Goal: Task Accomplishment & Management: Use online tool/utility

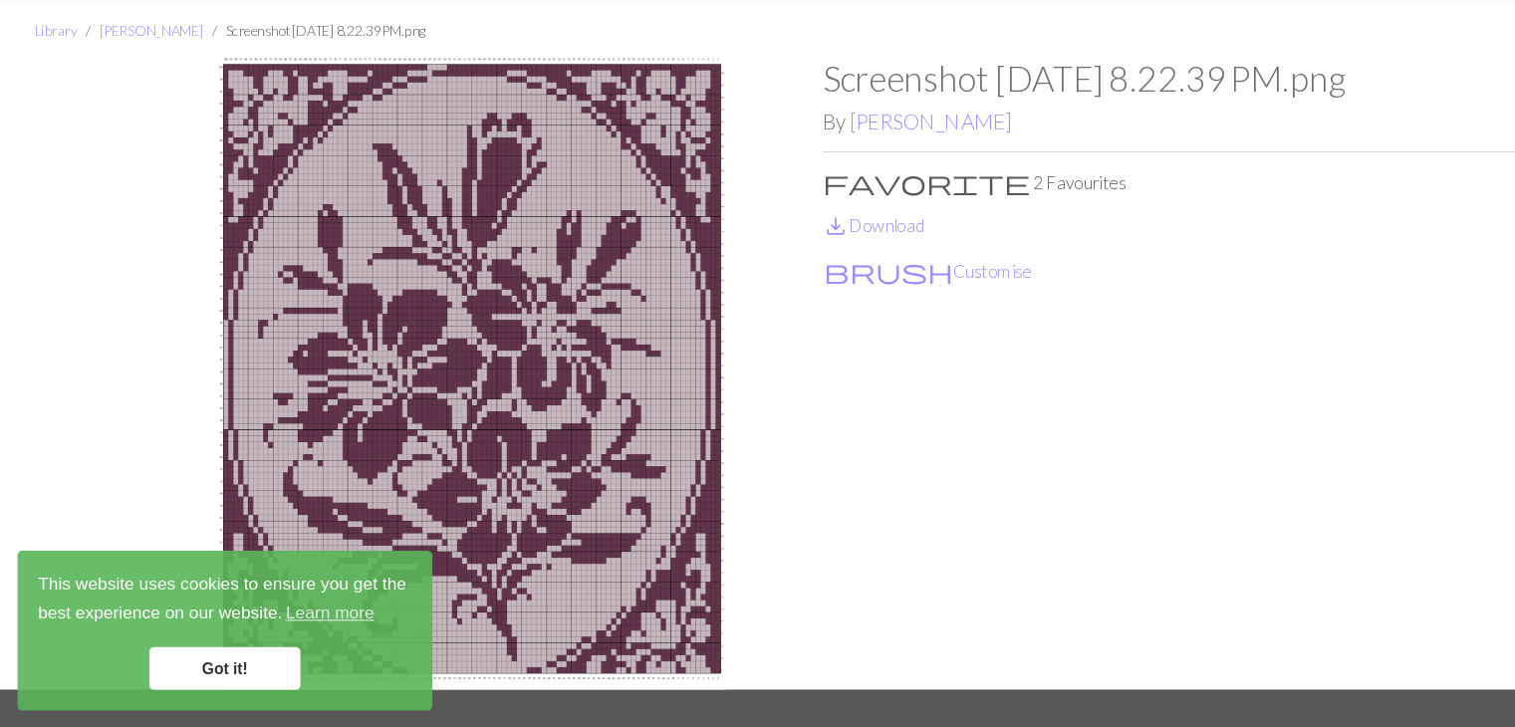
click at [189, 667] on link "Got it!" at bounding box center [206, 672] width 139 height 40
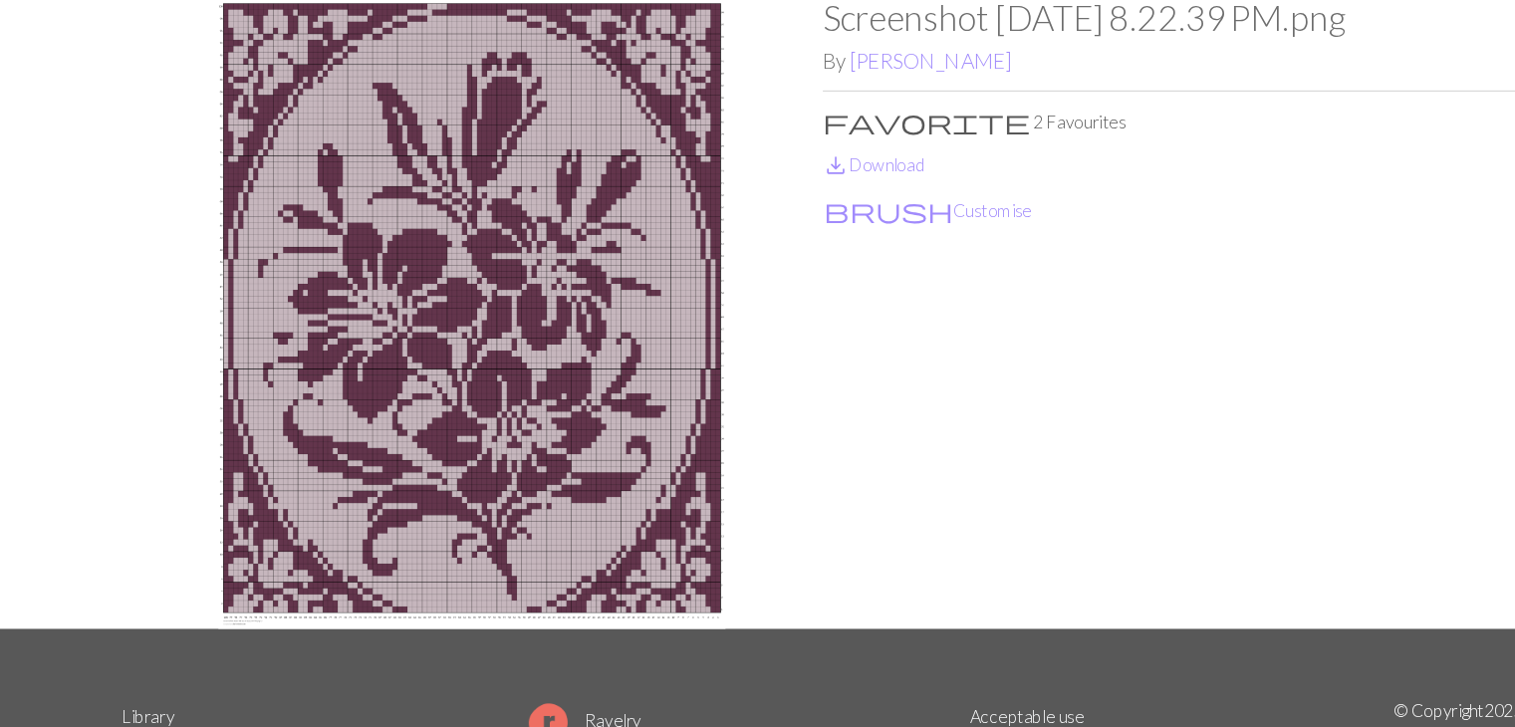
scroll to position [56, 0]
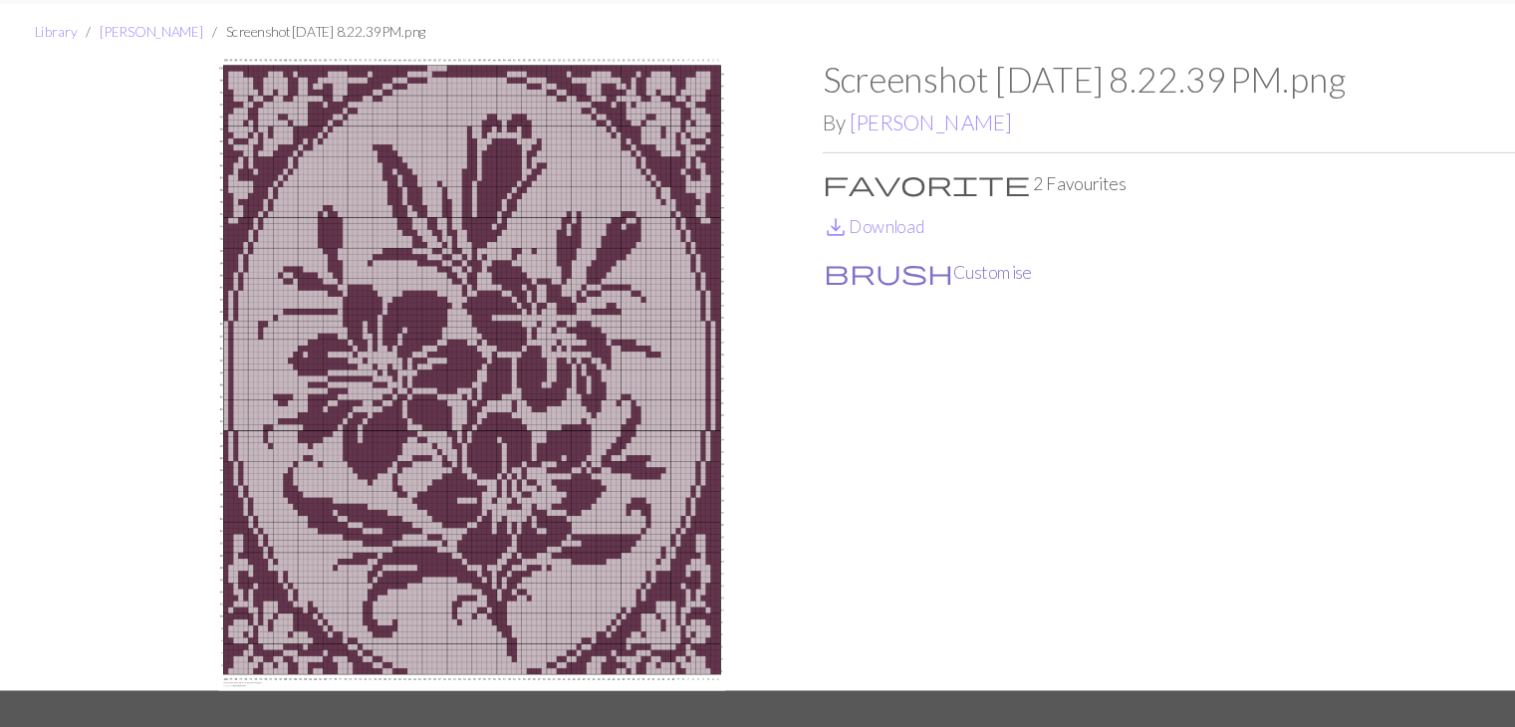
click at [815, 257] on button "brush Customise" at bounding box center [855, 251] width 194 height 26
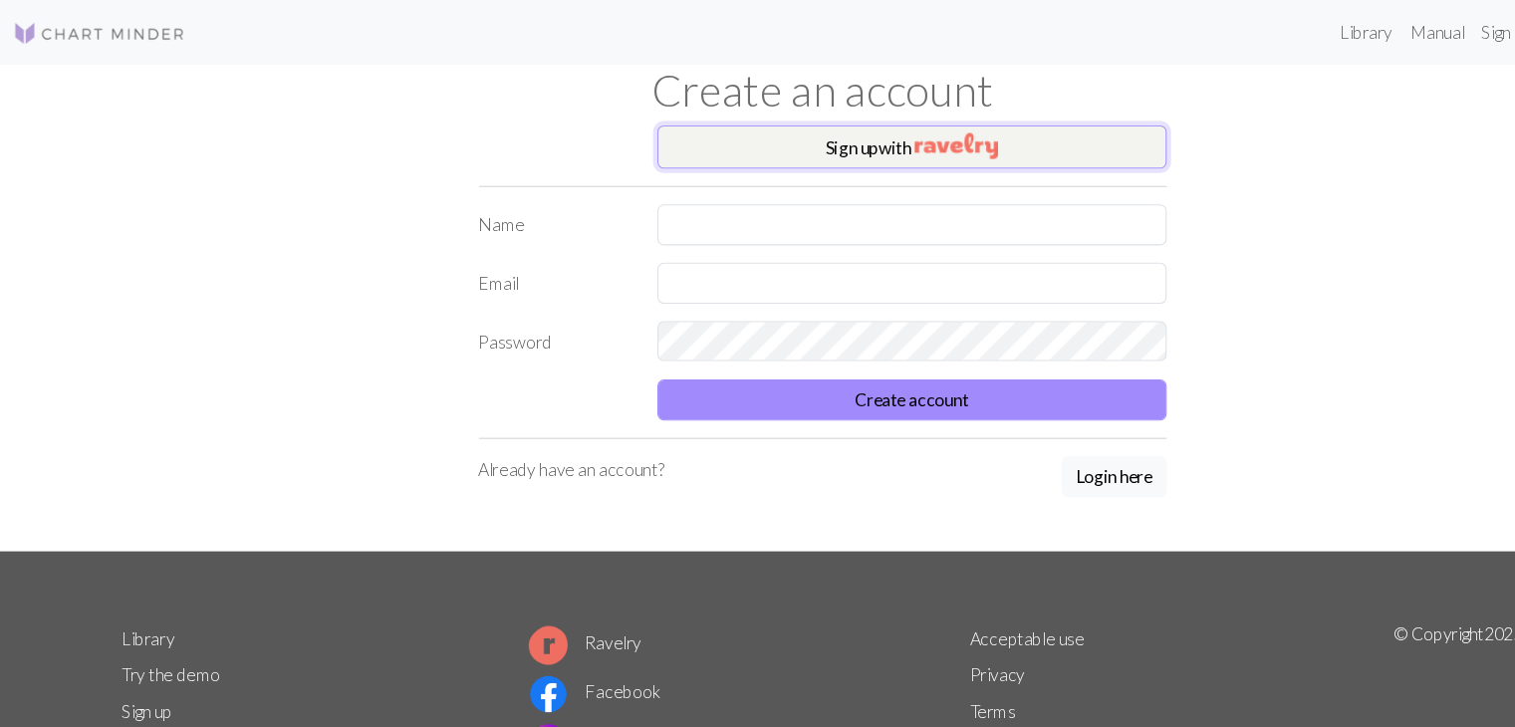
click at [849, 131] on img "button" at bounding box center [881, 135] width 77 height 24
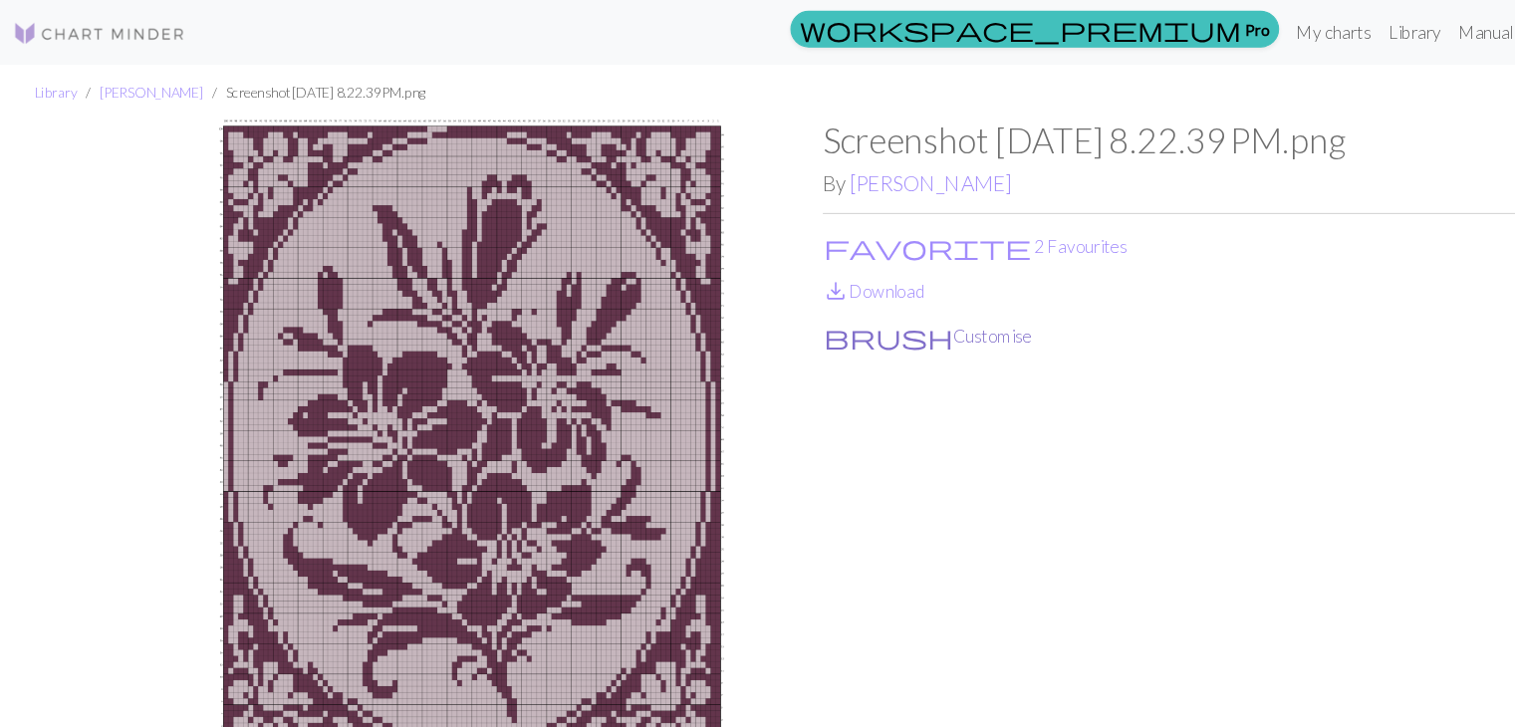
click at [830, 316] on button "brush Customise" at bounding box center [855, 310] width 194 height 26
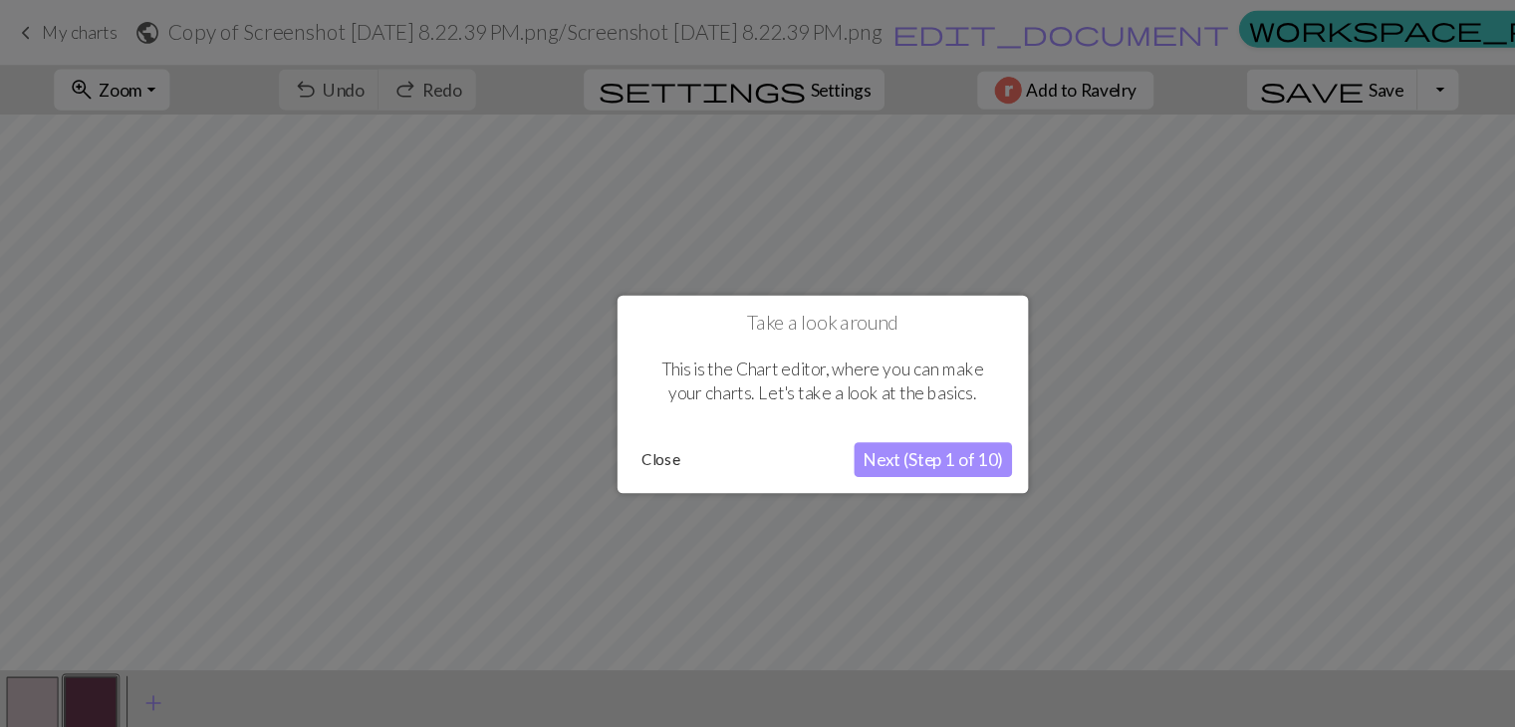
click at [631, 424] on button "Close" at bounding box center [610, 424] width 52 height 30
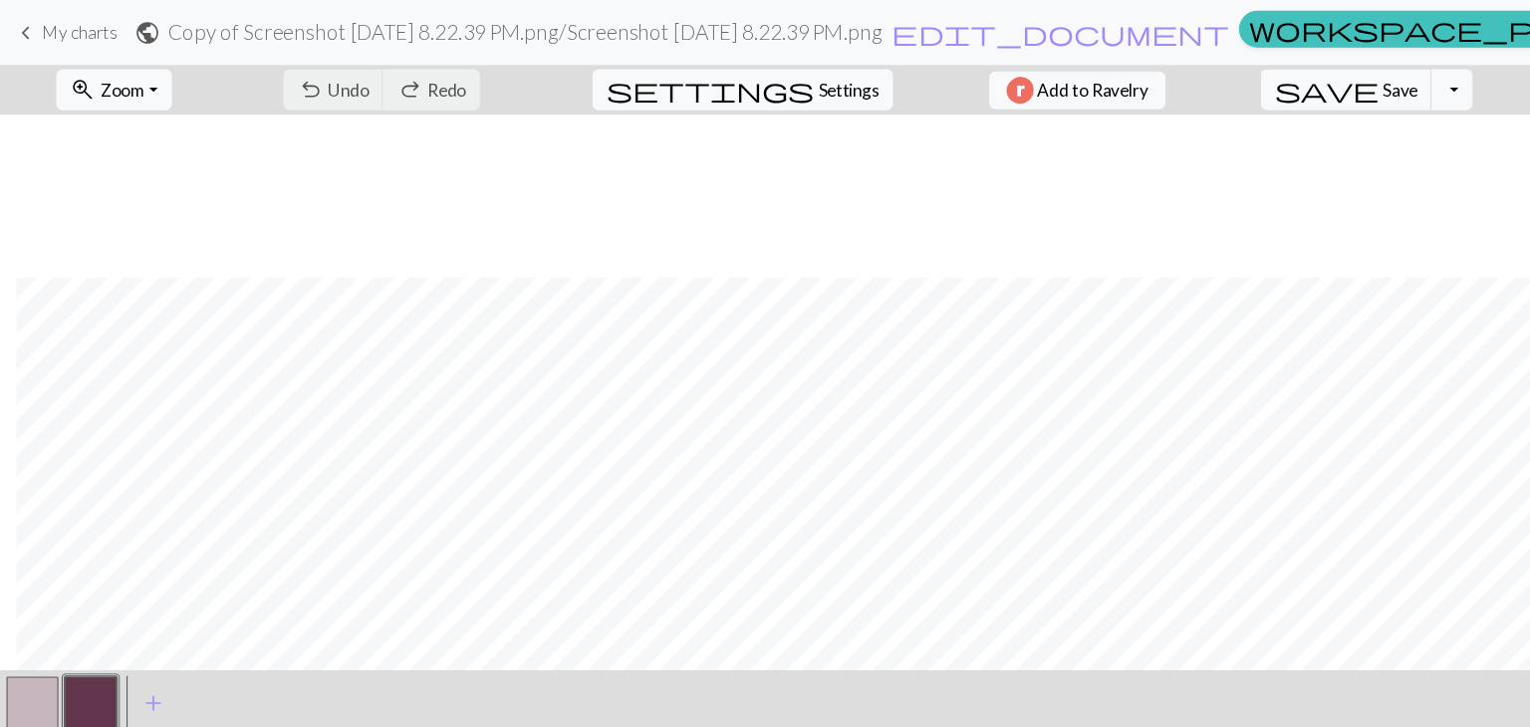
scroll to position [992, 15]
